Goal: Check status: Check status

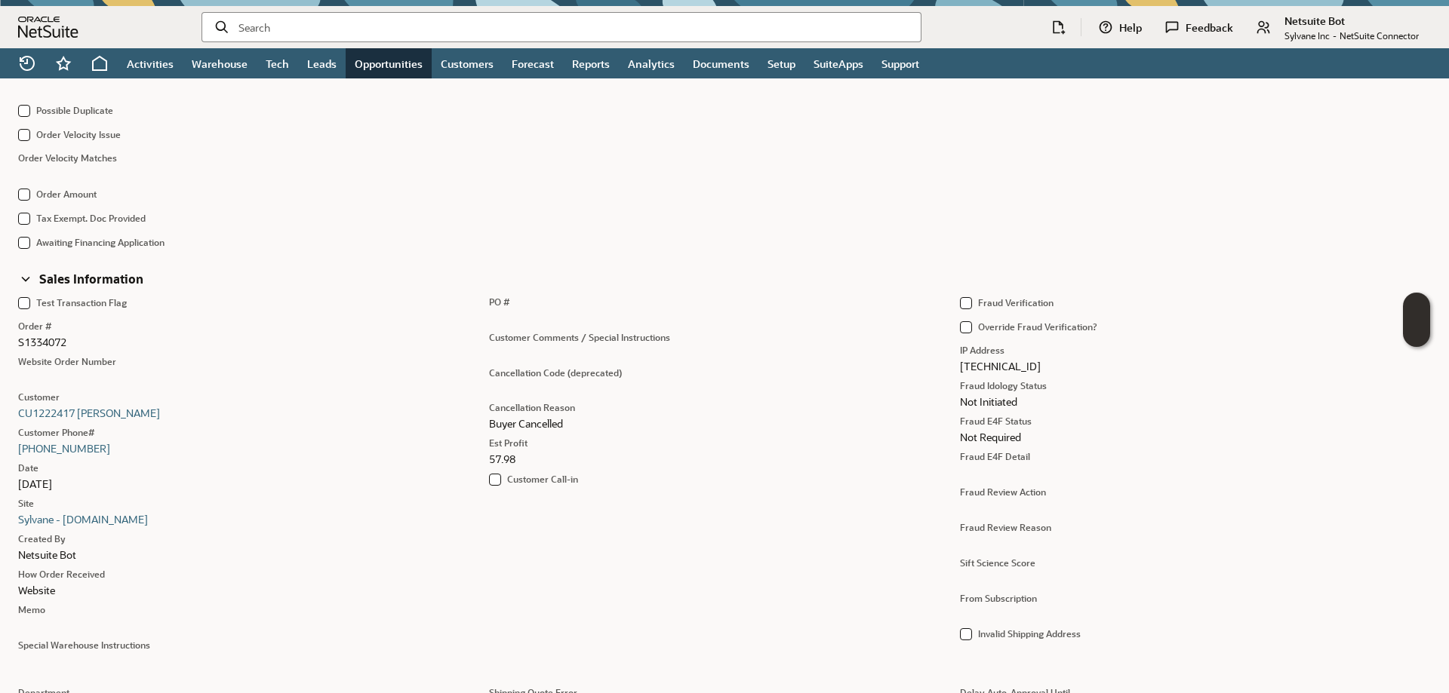
scroll to position [502, 0]
click at [398, 28] on input "text" at bounding box center [573, 27] width 670 height 15
paste input "5477368"
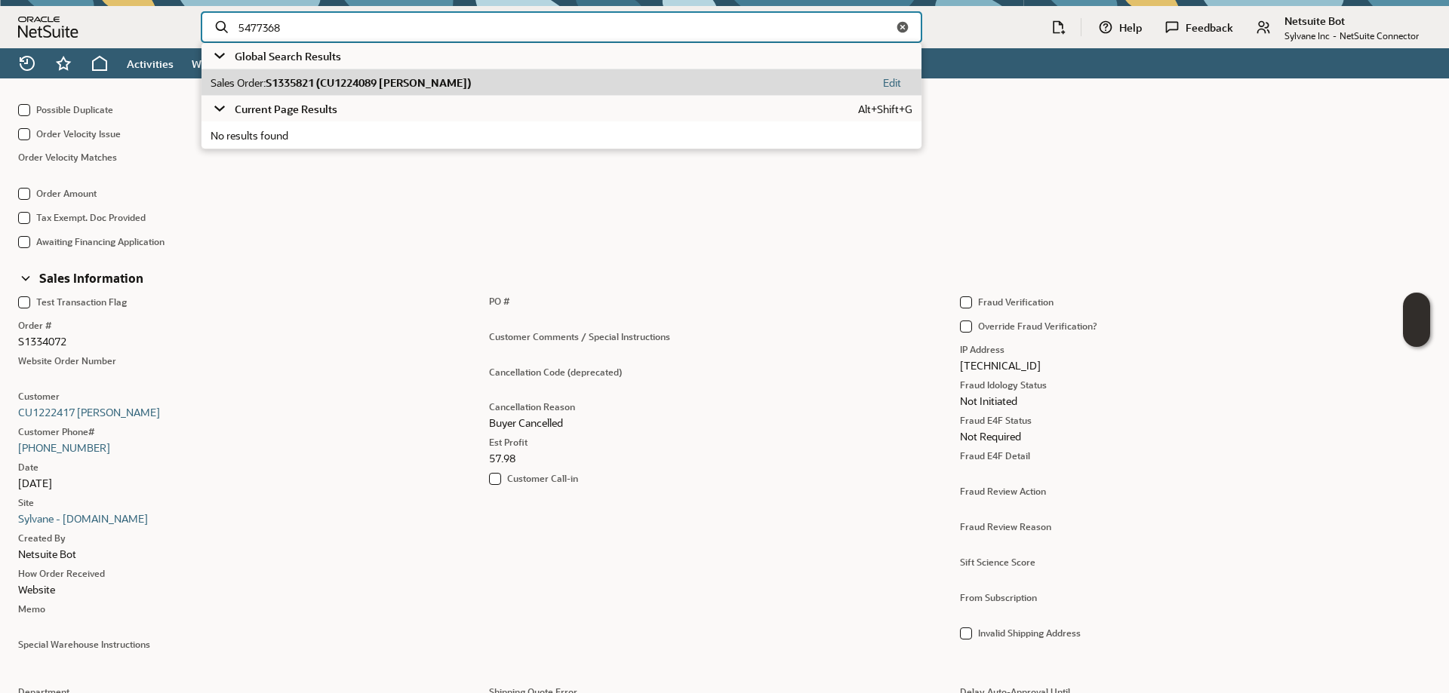
type input "5477368"
click at [405, 79] on span "S1335821 (CU1224089 Stacy S Sullivan)" at bounding box center [368, 82] width 205 height 14
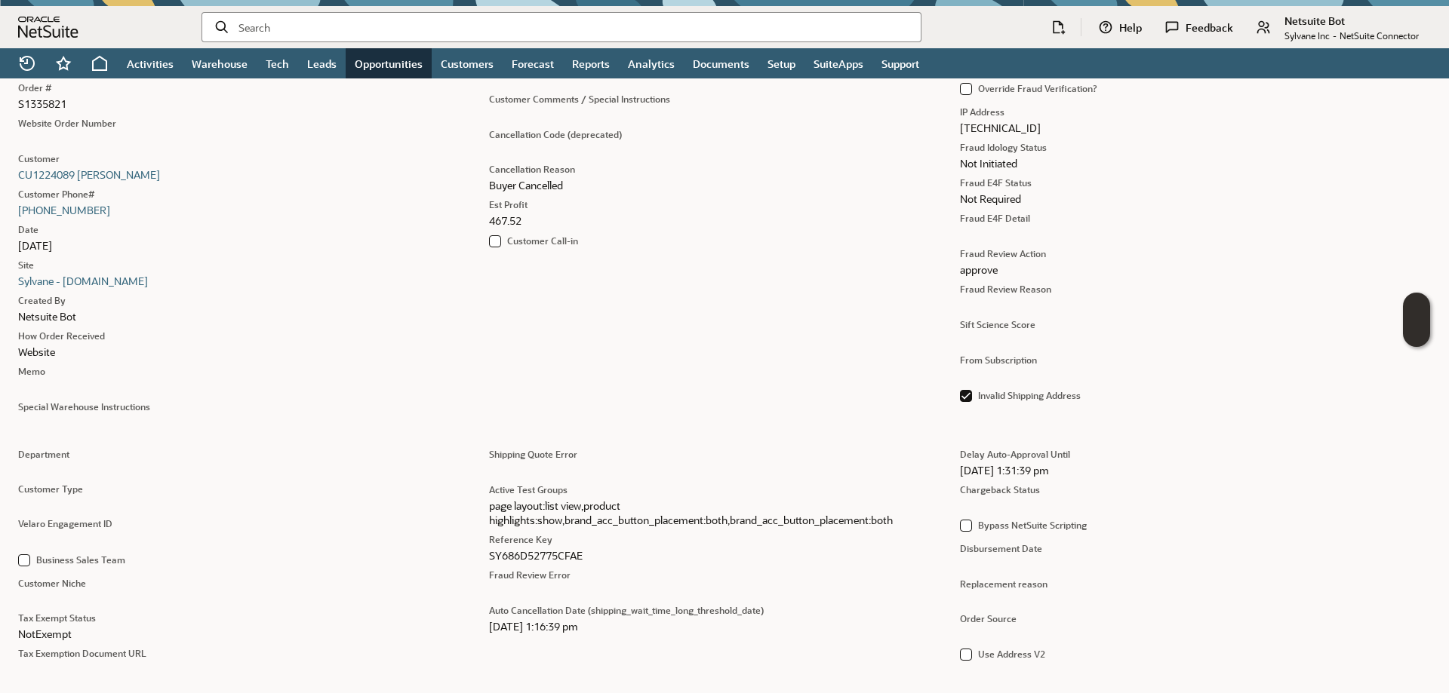
scroll to position [754, 0]
click at [278, 22] on input "text" at bounding box center [573, 27] width 670 height 15
paste input "5484311"
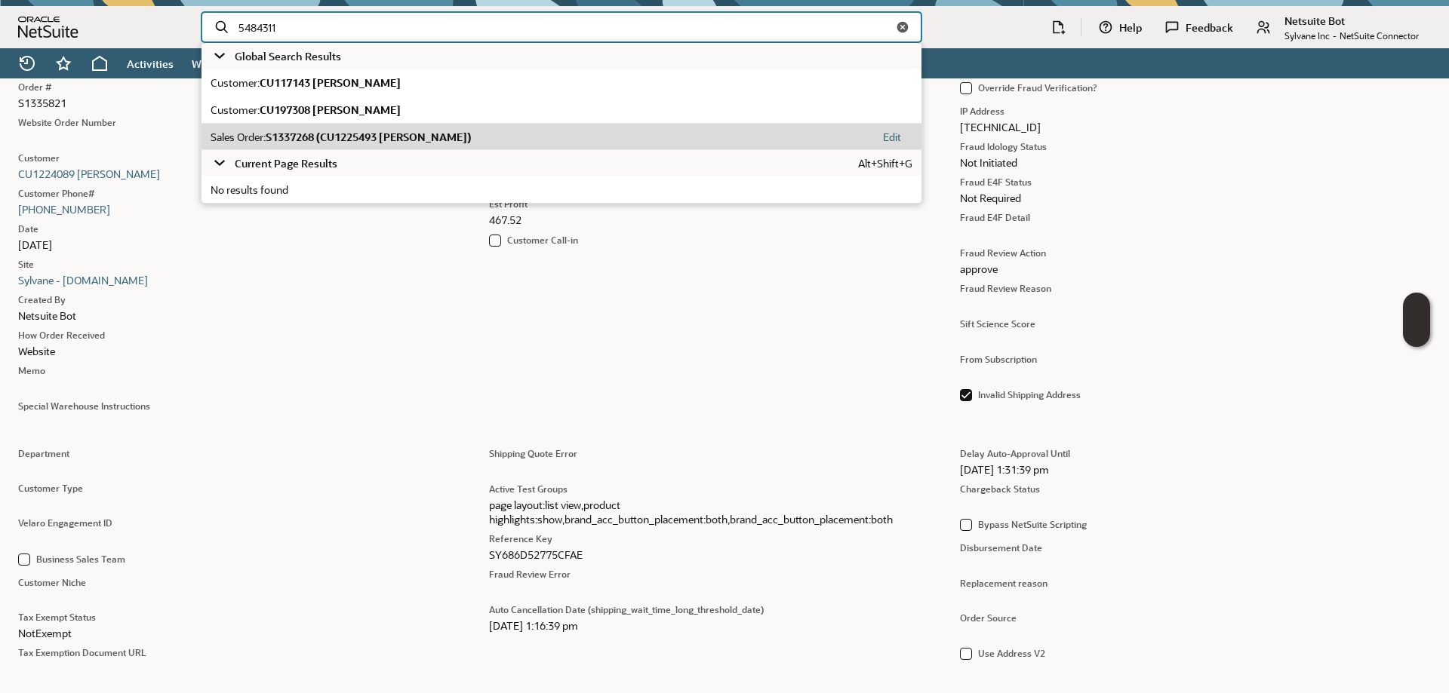
type input "5484311"
click at [361, 135] on span "S1337268 (CU1225493 [PERSON_NAME])" at bounding box center [368, 137] width 205 height 14
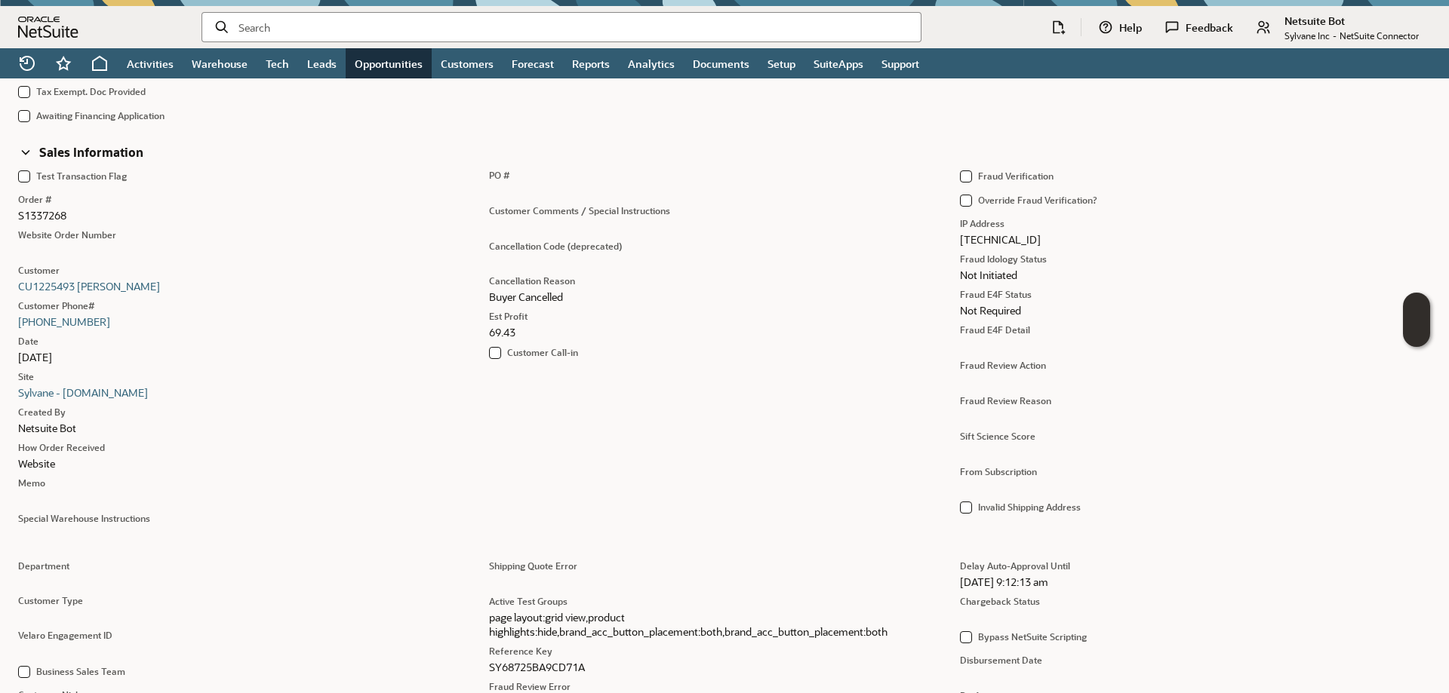
scroll to position [628, 0]
click at [327, 36] on div at bounding box center [561, 27] width 720 height 30
click at [321, 29] on input "text" at bounding box center [573, 27] width 670 height 15
paste input "5496022"
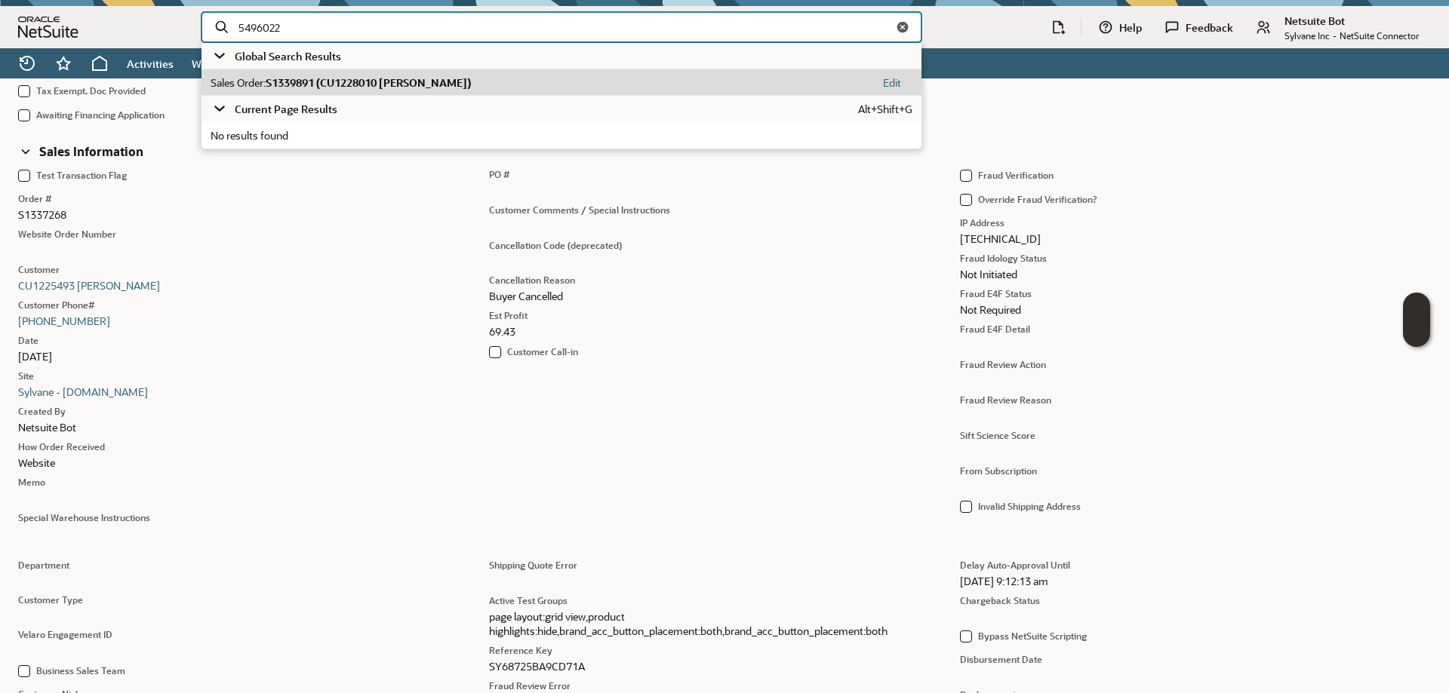
type input "5496022"
click at [359, 79] on span "S1339891 (CU1228010 Keith Bruney)" at bounding box center [368, 82] width 205 height 14
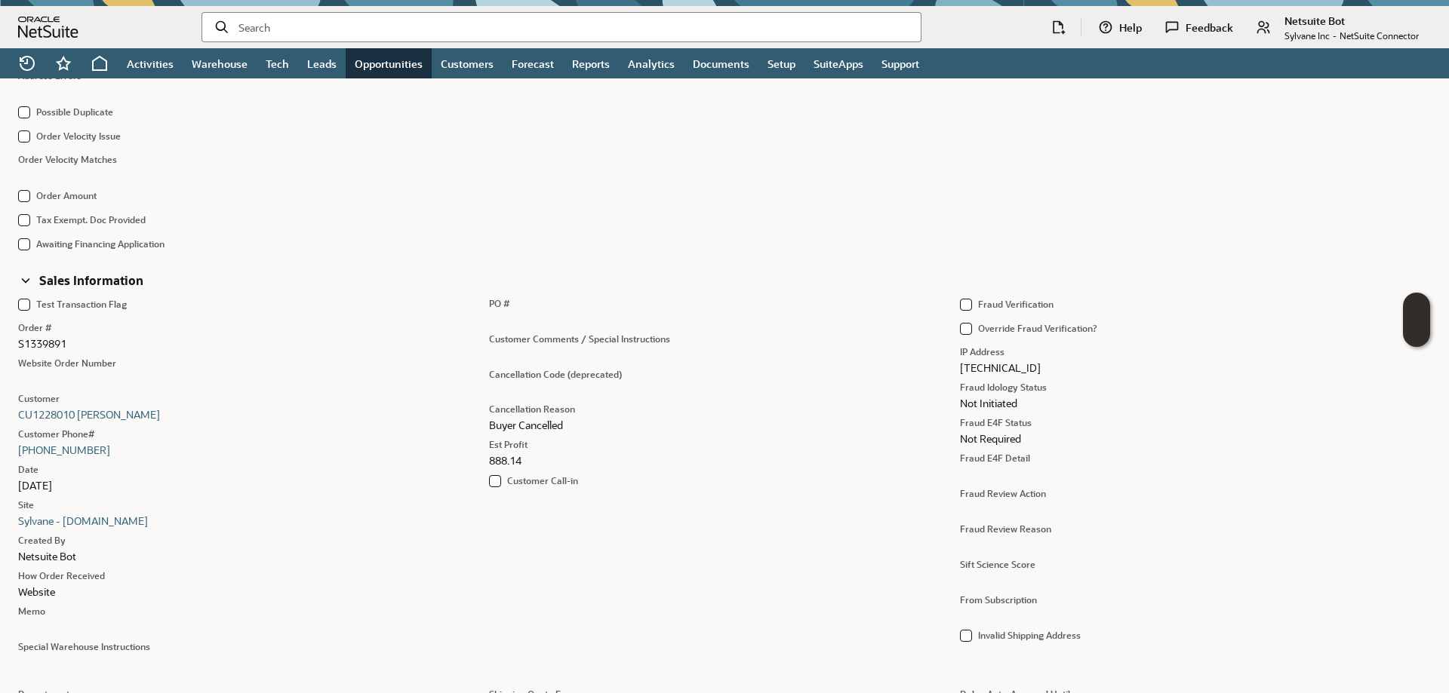
scroll to position [500, 0]
click at [307, 26] on input "text" at bounding box center [573, 27] width 670 height 15
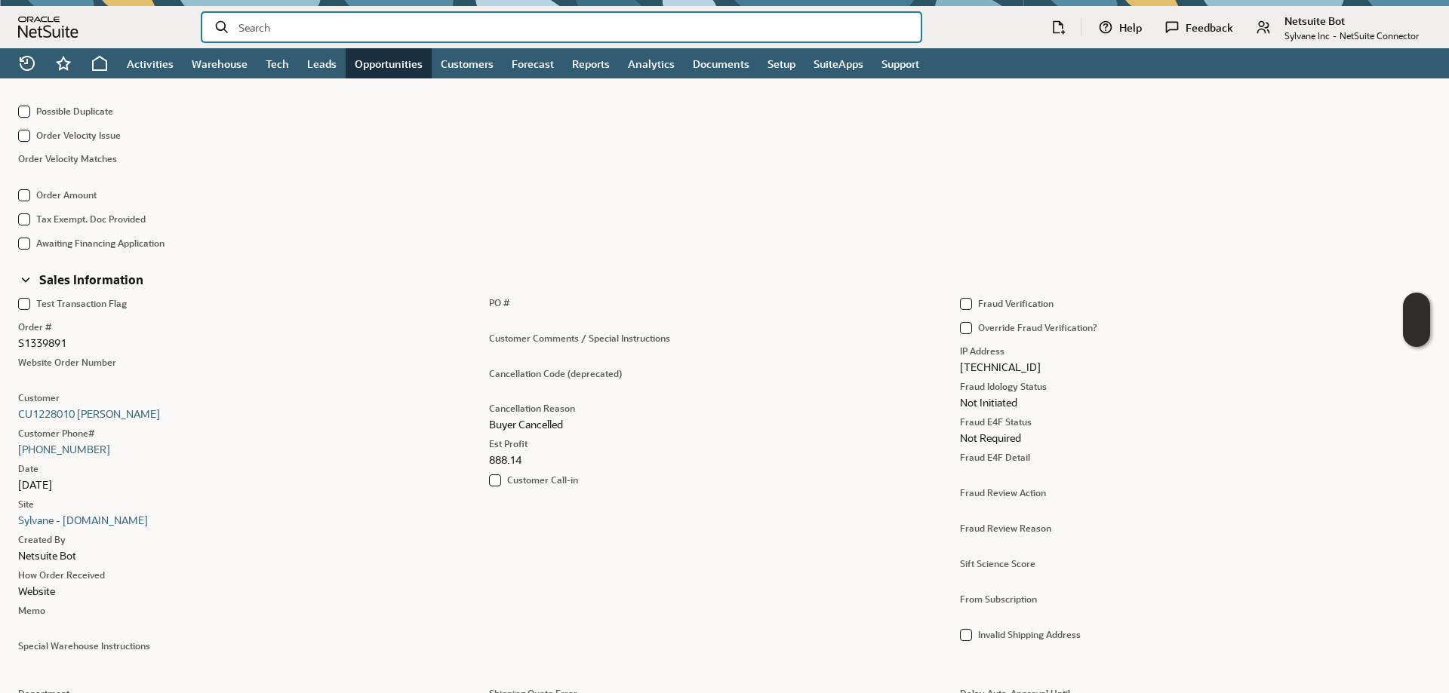
paste input "5502647"
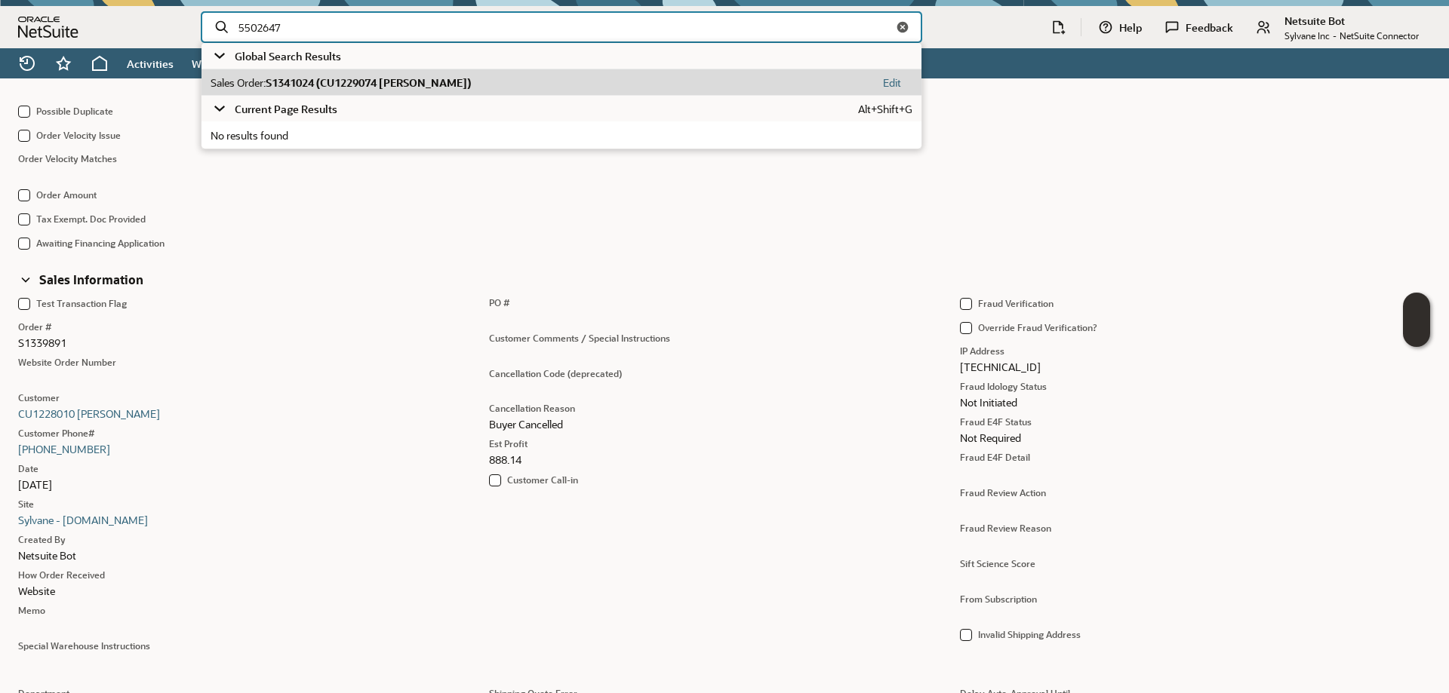
type input "5502647"
click at [364, 85] on span "S1341024 (CU1229074 Jared Rothman)" at bounding box center [368, 82] width 205 height 14
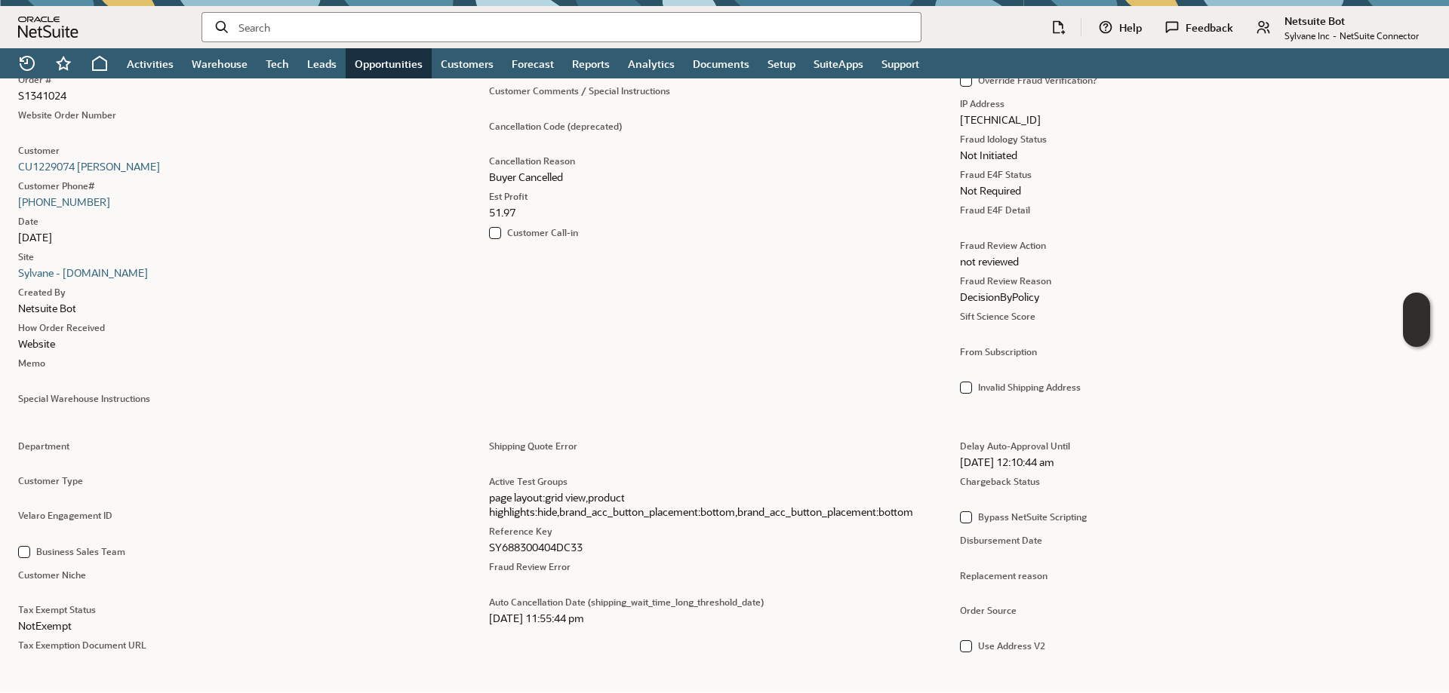
scroll to position [754, 0]
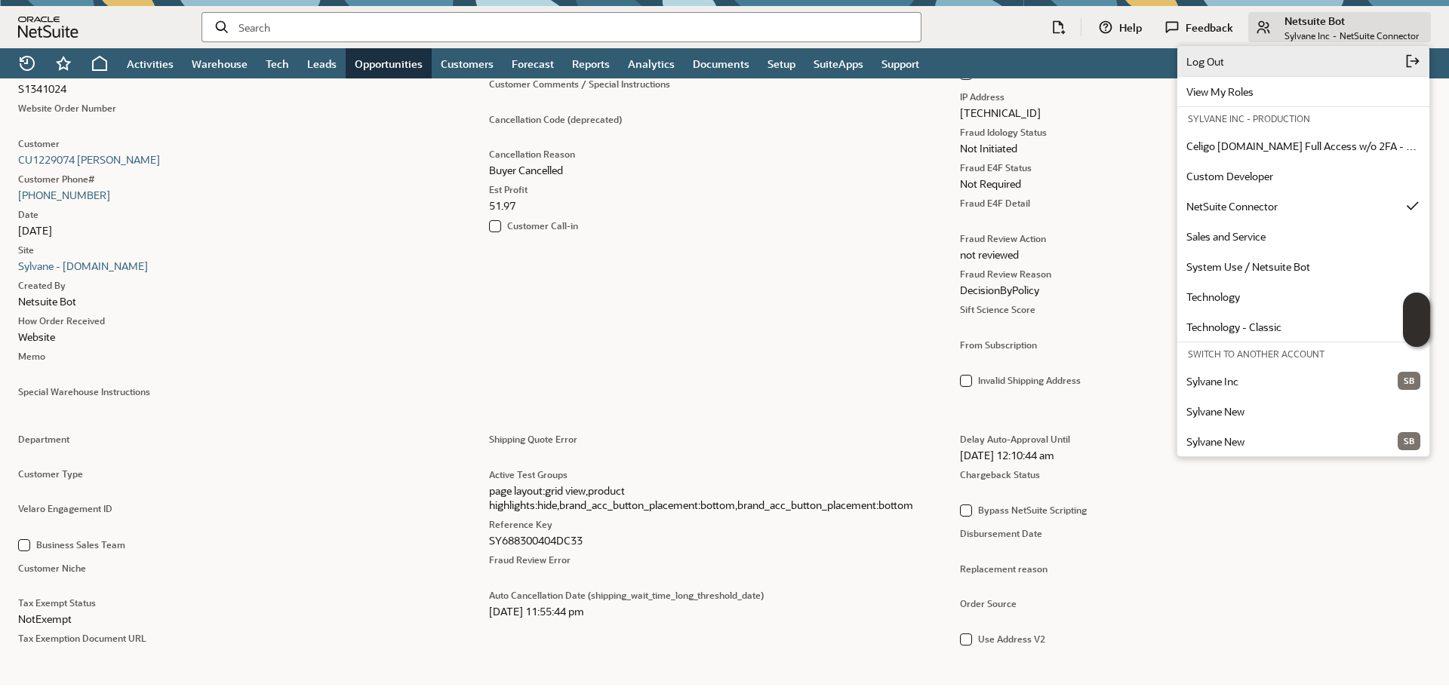
click at [1311, 61] on span "Log Out" at bounding box center [1295, 61] width 219 height 14
